Goal: Download file/media

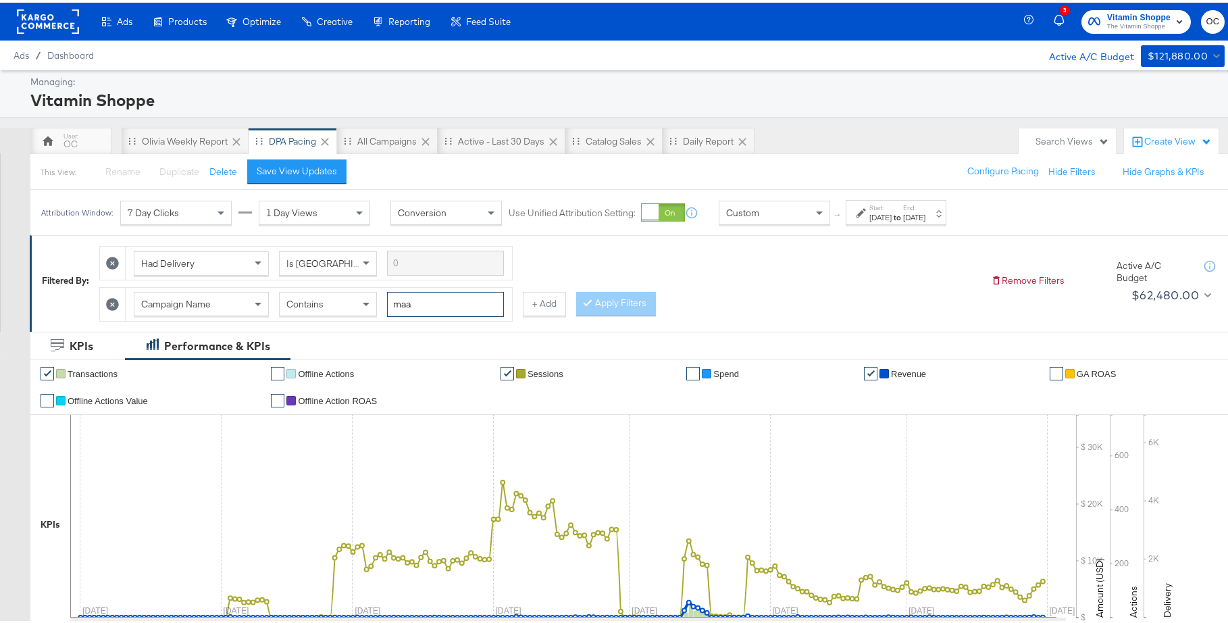
drag, startPoint x: 438, startPoint y: 301, endPoint x: 378, endPoint y: 296, distance: 60.3
click at [378, 296] on div "Campaign Name Contains maa" at bounding box center [319, 301] width 370 height 25
click at [608, 302] on button "Apply Filters" at bounding box center [616, 301] width 80 height 24
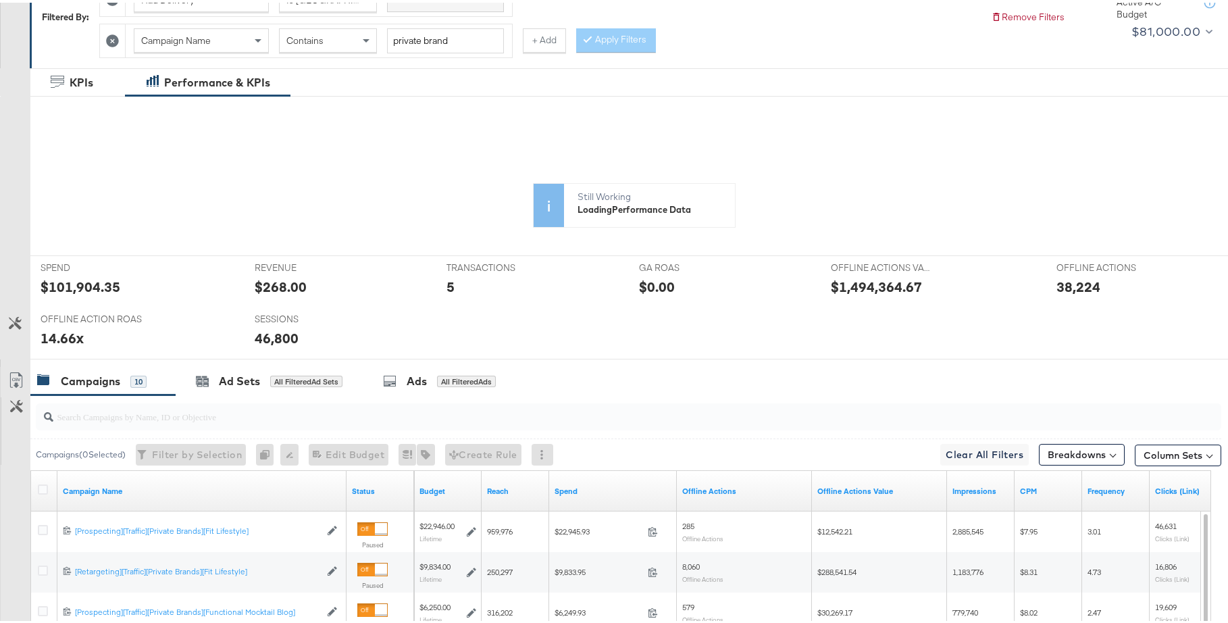
scroll to position [12, 0]
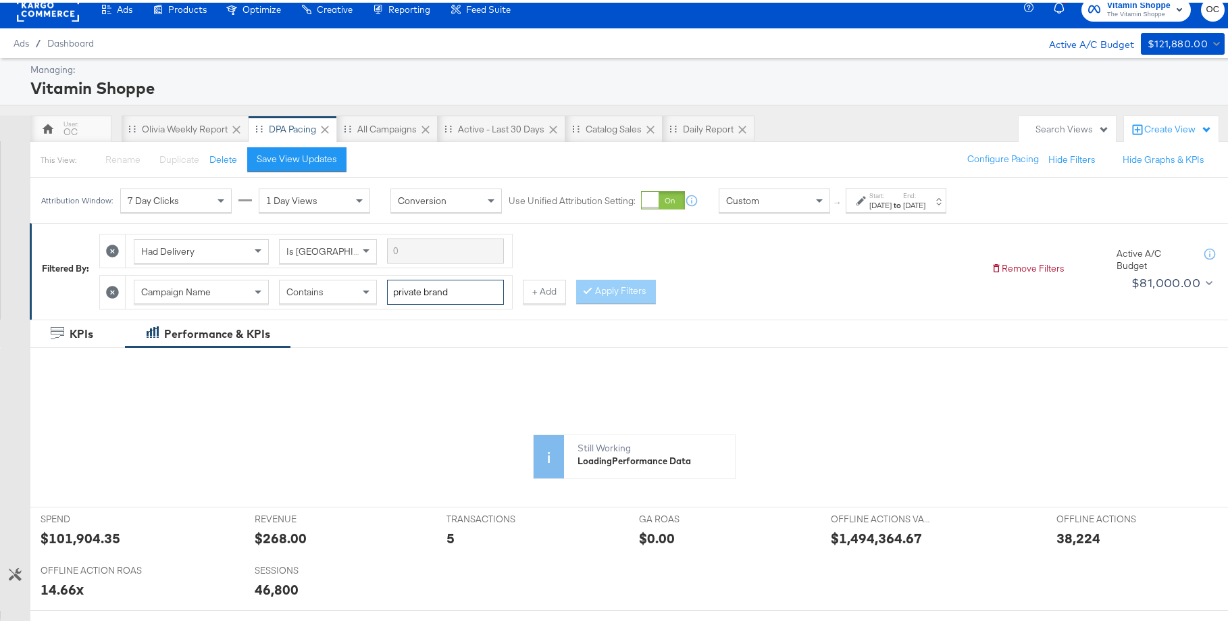
click at [457, 286] on input "private brand" at bounding box center [445, 289] width 117 height 25
type input "private brands"
click at [633, 280] on button "Apply Filters" at bounding box center [616, 289] width 80 height 24
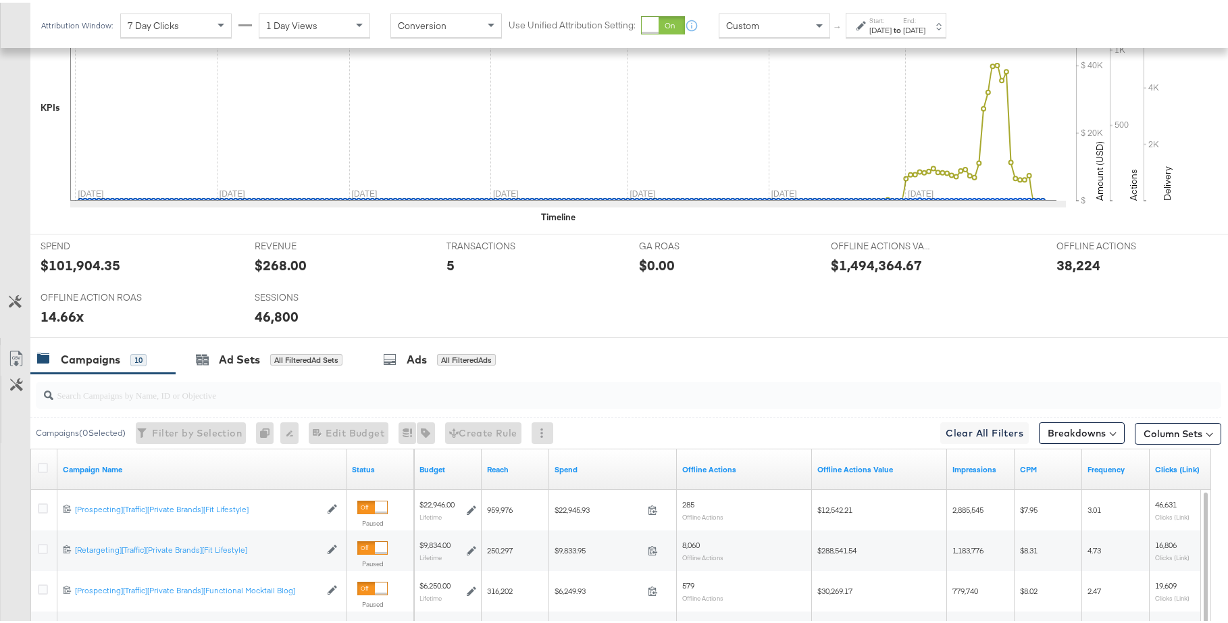
scroll to position [549, 0]
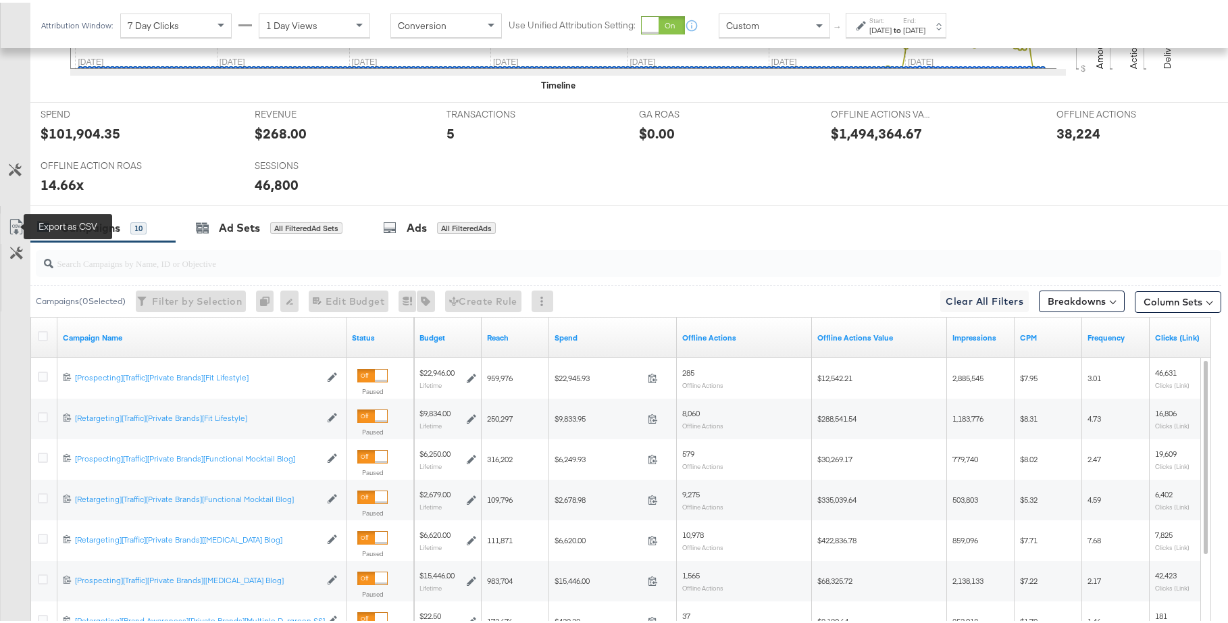
click at [18, 227] on icon at bounding box center [16, 224] width 16 height 16
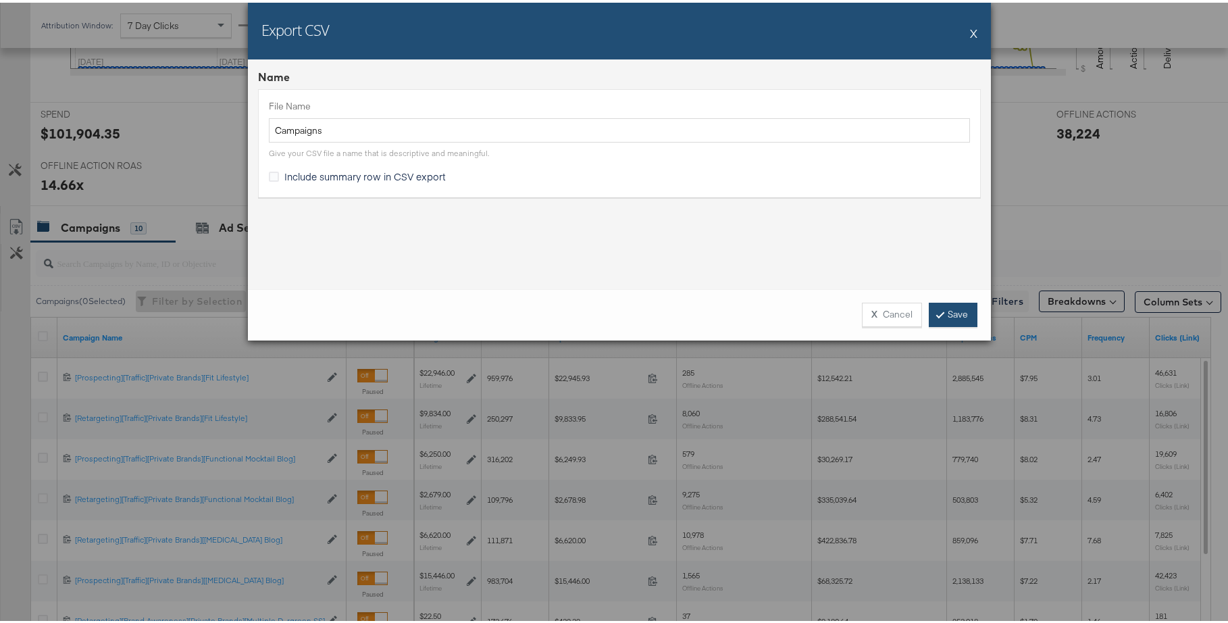
click at [943, 318] on link "Save" at bounding box center [953, 312] width 49 height 24
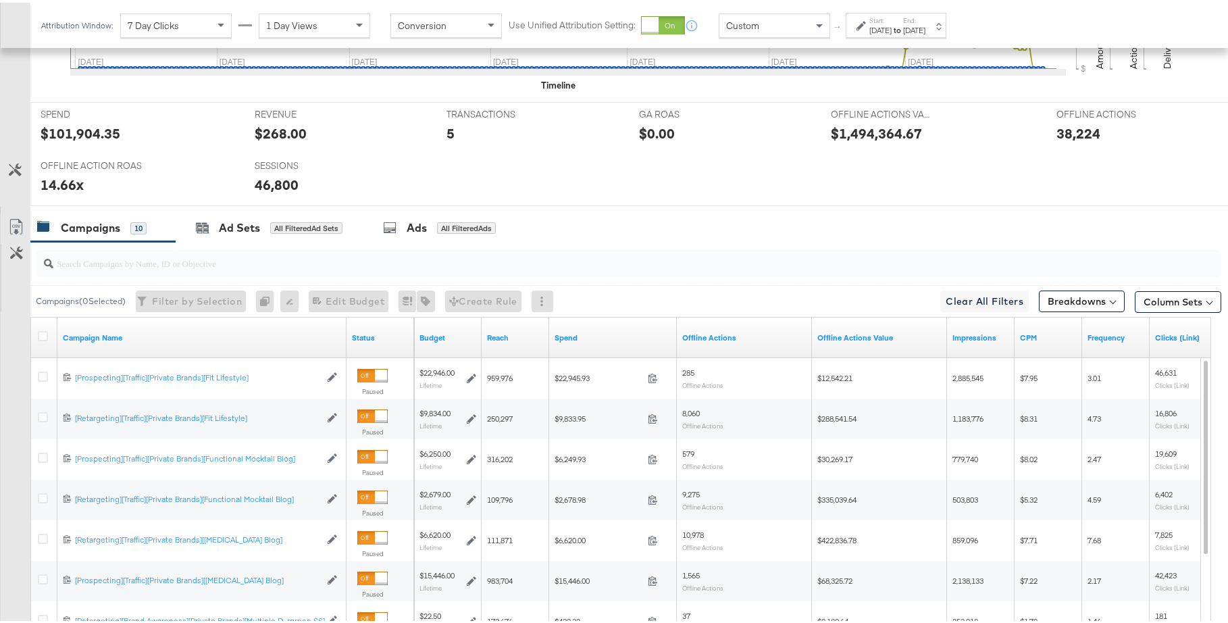
click at [925, 26] on div "[DATE]" at bounding box center [914, 27] width 22 height 11
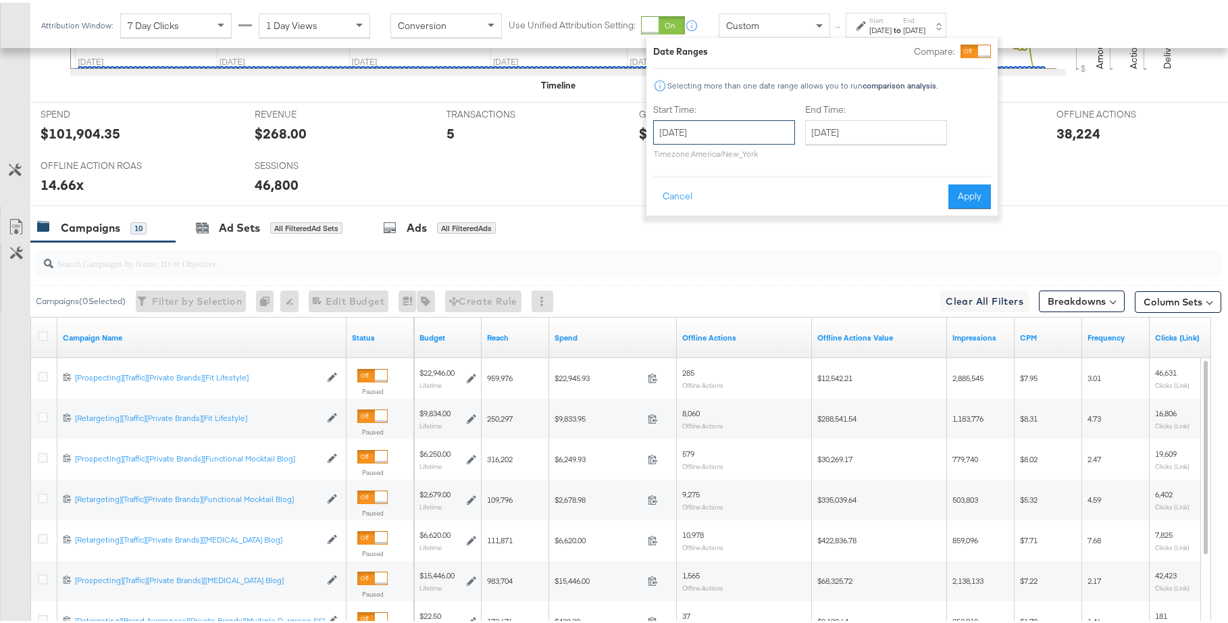
click at [763, 126] on input "[DATE]" at bounding box center [724, 130] width 142 height 24
click at [806, 164] on span "›" at bounding box center [806, 157] width 21 height 20
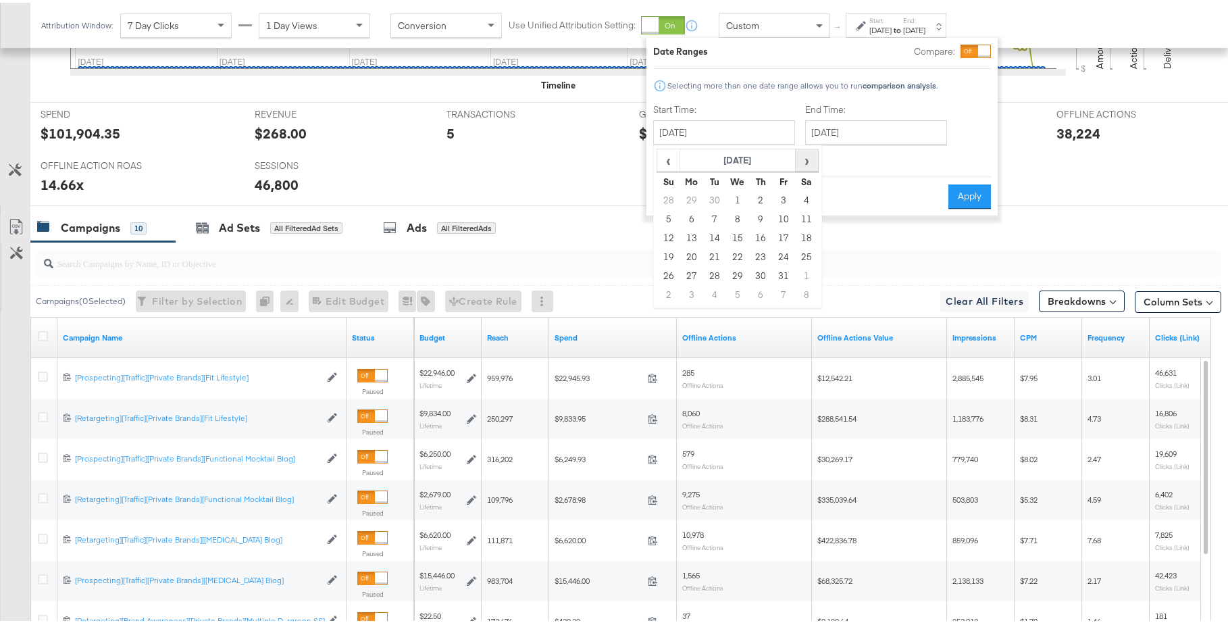
click at [806, 164] on span "›" at bounding box center [806, 157] width 21 height 20
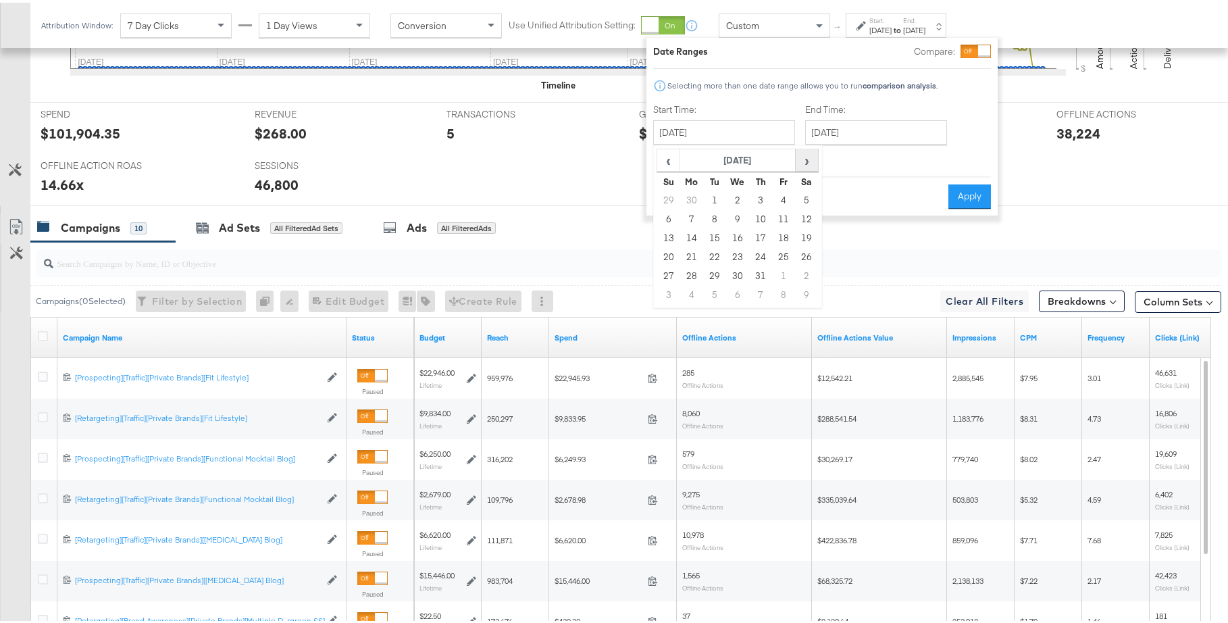
click at [806, 164] on span "›" at bounding box center [806, 157] width 21 height 20
click at [741, 199] on td "1" at bounding box center [737, 197] width 23 height 19
type input "[DATE]"
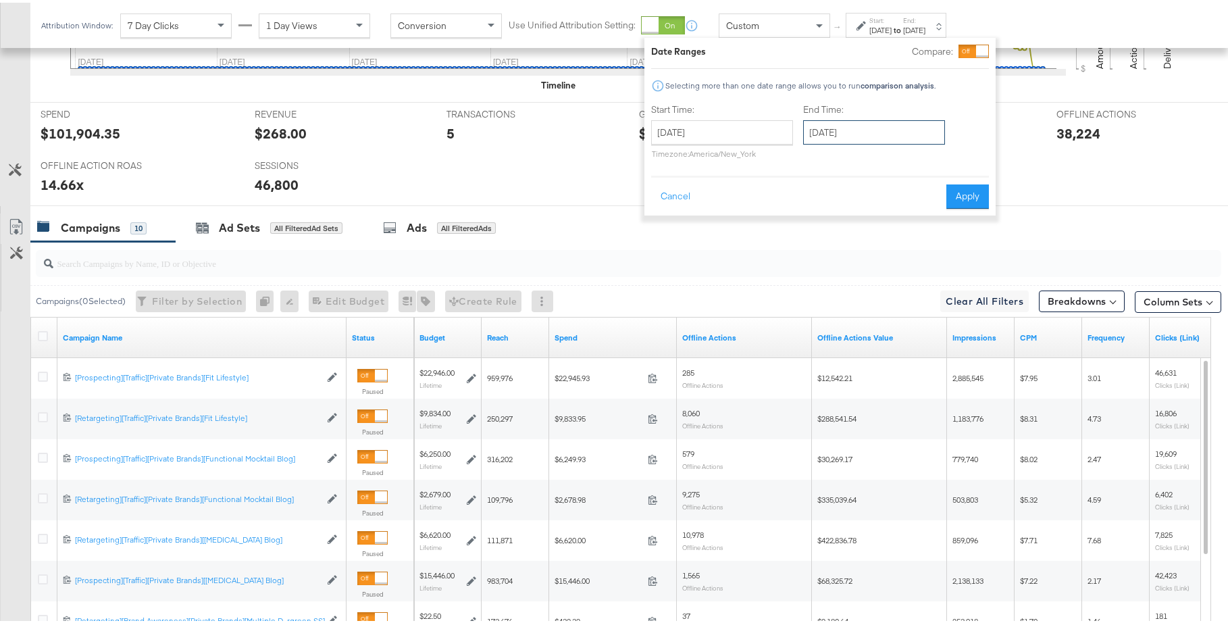
click at [865, 118] on input "[DATE]" at bounding box center [874, 130] width 142 height 24
click at [962, 162] on span "›" at bounding box center [956, 157] width 21 height 20
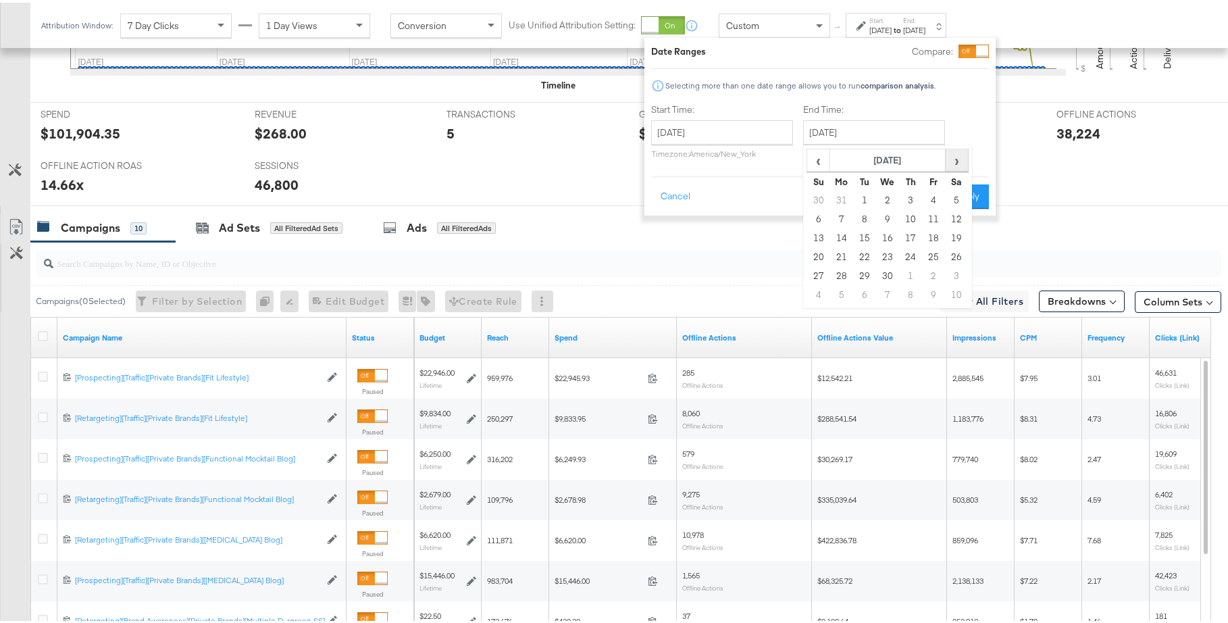
click at [962, 162] on span "›" at bounding box center [956, 157] width 21 height 20
click at [911, 276] on td "31" at bounding box center [910, 273] width 23 height 19
type input "[DATE]"
click at [971, 201] on button "Apply" at bounding box center [969, 194] width 43 height 24
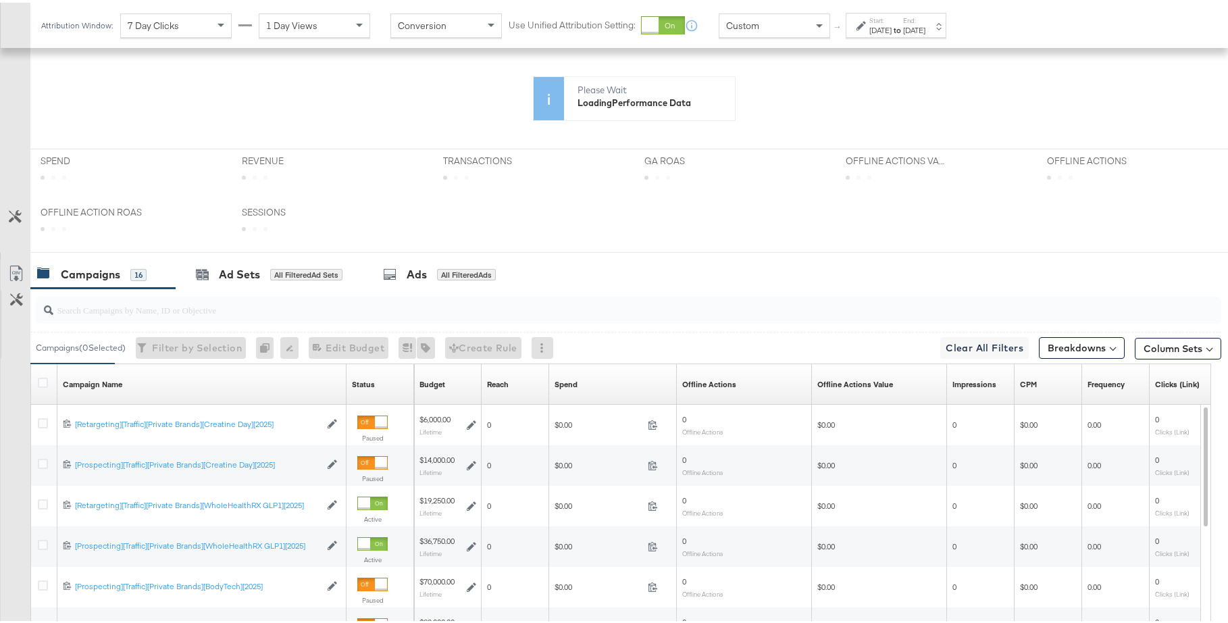
scroll to position [543, 0]
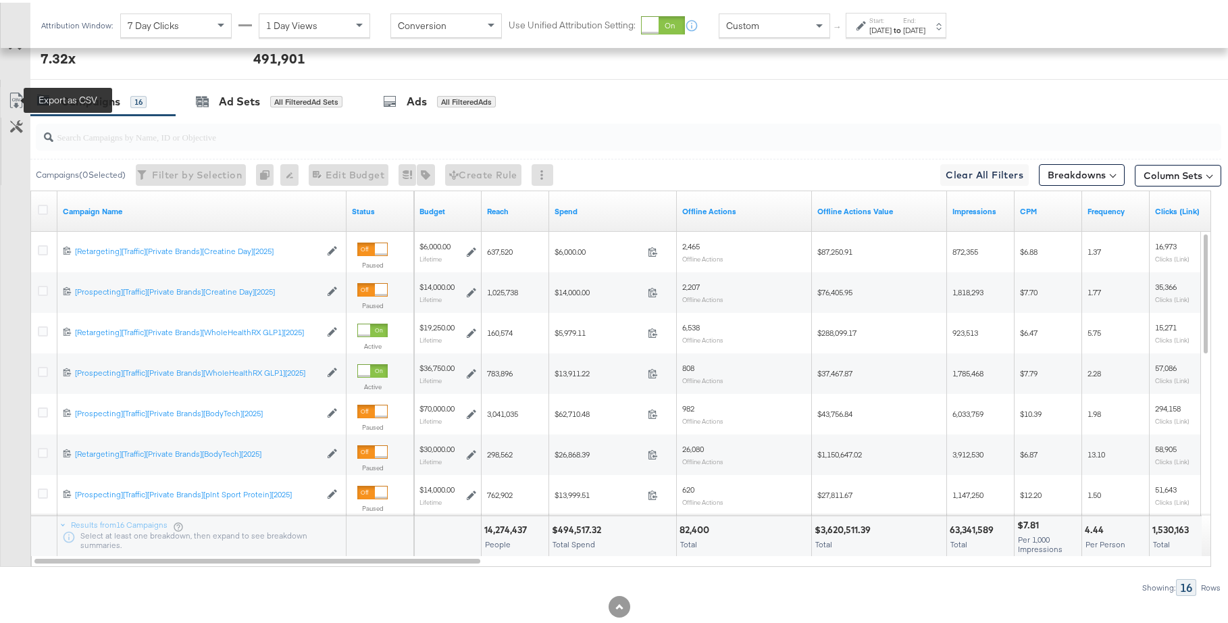
click at [18, 97] on icon at bounding box center [15, 100] width 8 height 10
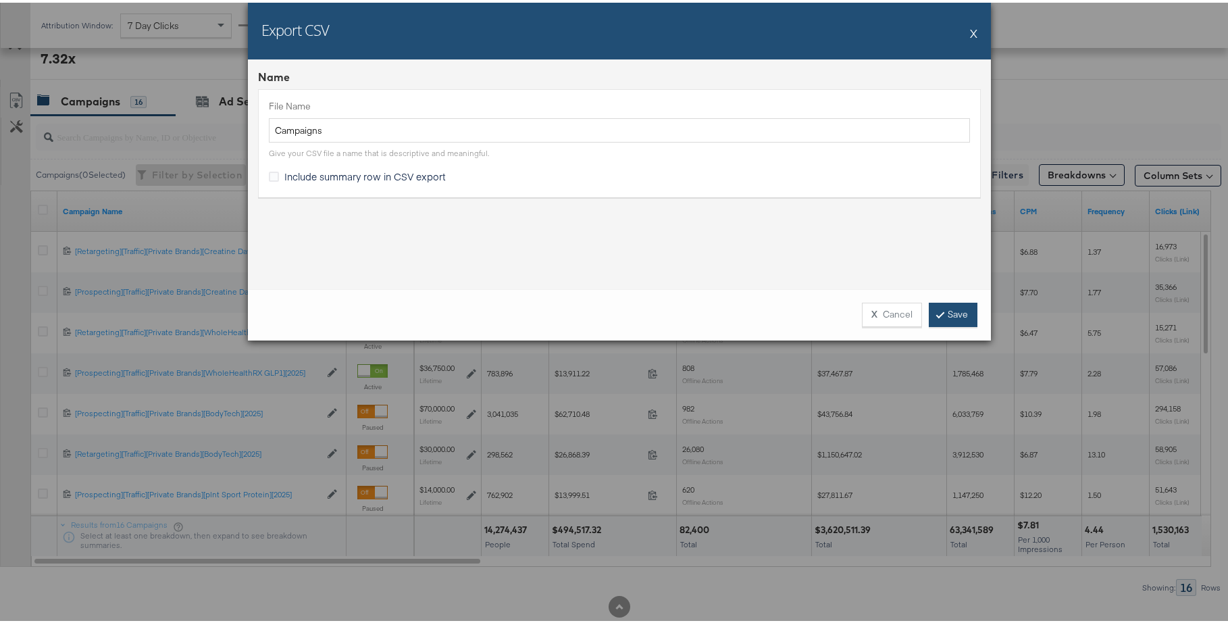
click at [947, 309] on link "Save" at bounding box center [953, 312] width 49 height 24
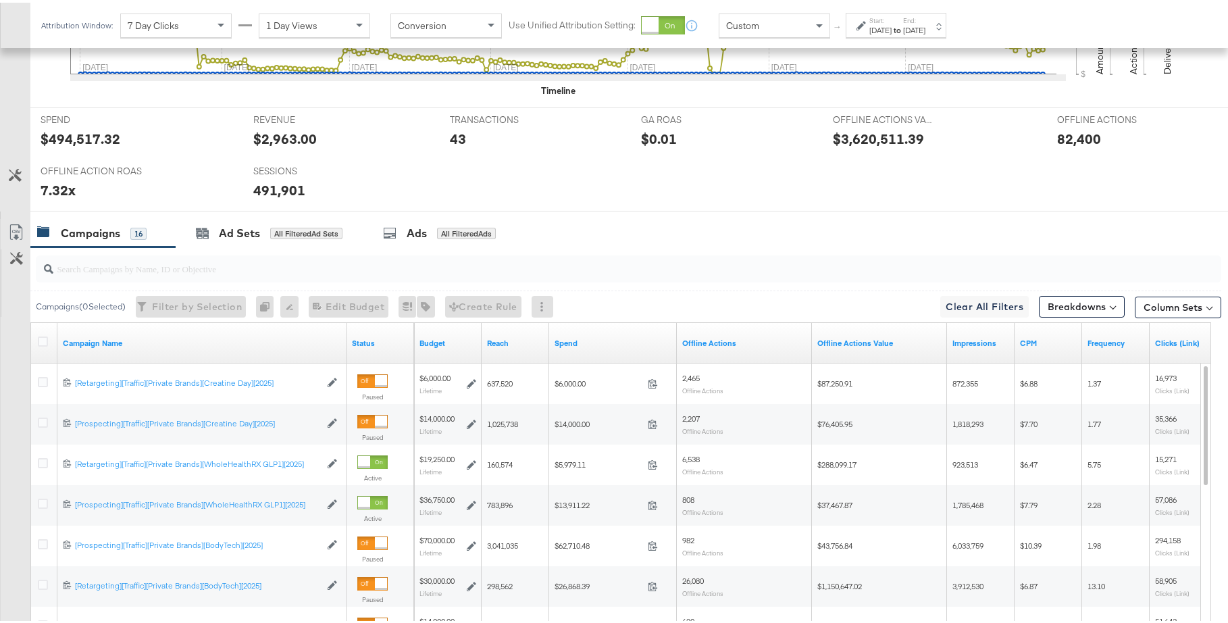
scroll to position [675, 0]
